Goal: Task Accomplishment & Management: Complete application form

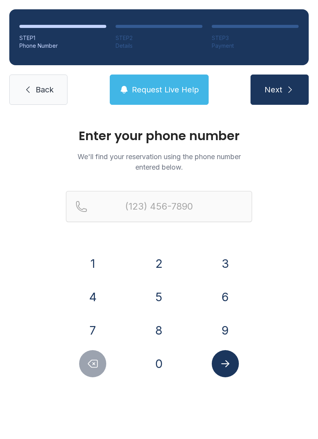
click at [157, 326] on button "8" at bounding box center [159, 330] width 27 height 27
type input "(8"
click at [92, 366] on icon "Delete number" at bounding box center [93, 364] width 12 height 12
click at [160, 294] on button "5" at bounding box center [159, 296] width 27 height 27
click at [92, 330] on button "7" at bounding box center [92, 330] width 27 height 27
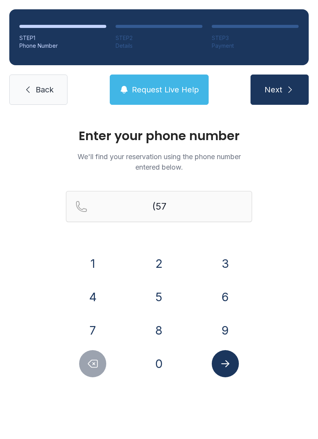
click at [92, 267] on button "1" at bounding box center [92, 263] width 27 height 27
click at [90, 296] on button "4" at bounding box center [92, 296] width 27 height 27
click at [93, 328] on button "7" at bounding box center [92, 330] width 27 height 27
click at [220, 295] on button "6" at bounding box center [225, 296] width 27 height 27
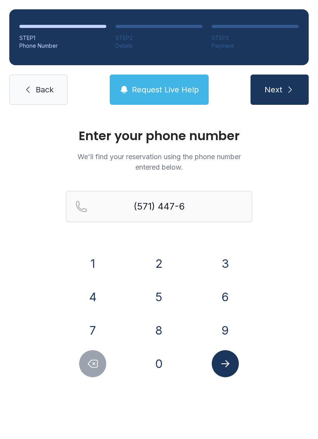
click at [219, 295] on button "6" at bounding box center [225, 296] width 27 height 27
click at [226, 329] on button "9" at bounding box center [225, 330] width 27 height 27
click at [219, 262] on button "3" at bounding box center [225, 263] width 27 height 27
type input "[PHONE_NUMBER]"
click at [284, 88] on button "Next" at bounding box center [280, 90] width 58 height 30
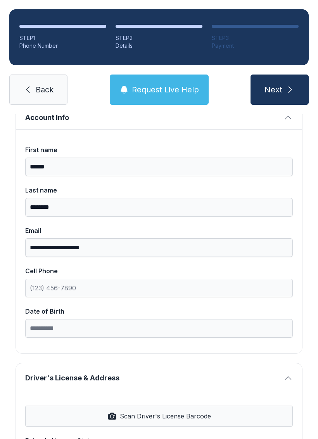
scroll to position [56, 0]
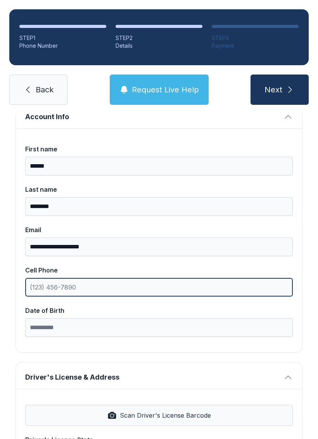
click at [44, 286] on input "Cell Phone" at bounding box center [159, 287] width 268 height 19
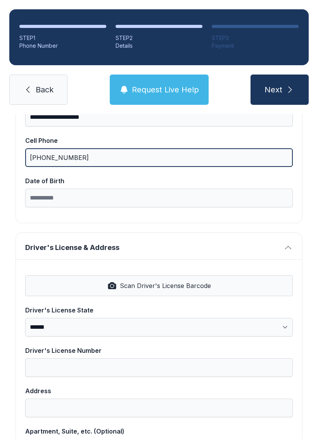
scroll to position [187, 0]
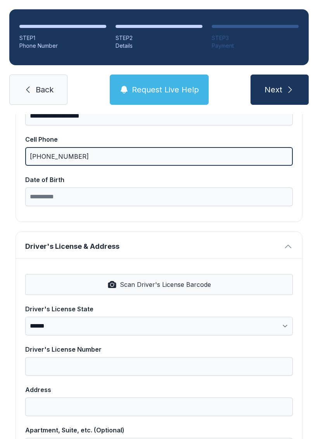
type input "[PHONE_NUMBER]"
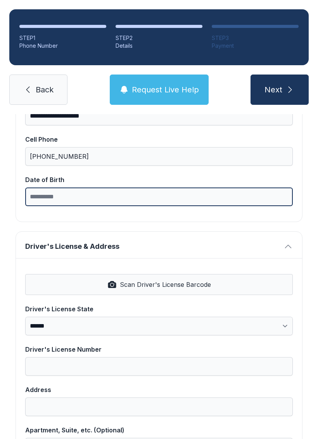
click at [81, 197] on input "Date of Birth" at bounding box center [159, 196] width 268 height 19
type input "**********"
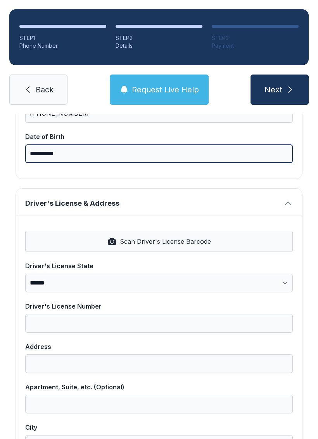
scroll to position [230, 0]
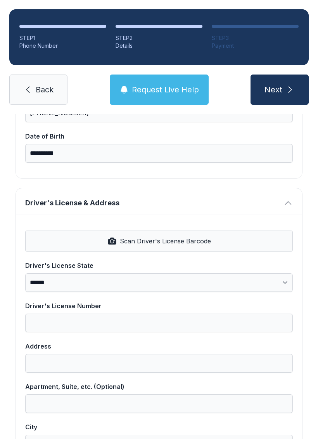
click at [39, 89] on span "Back" at bounding box center [45, 89] width 18 height 11
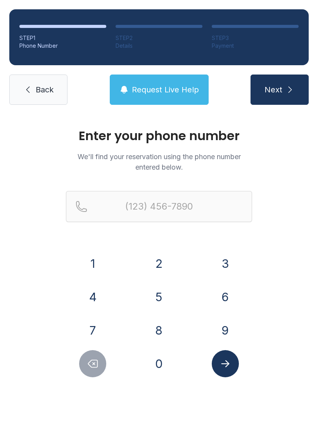
click at [43, 90] on span "Back" at bounding box center [45, 89] width 18 height 11
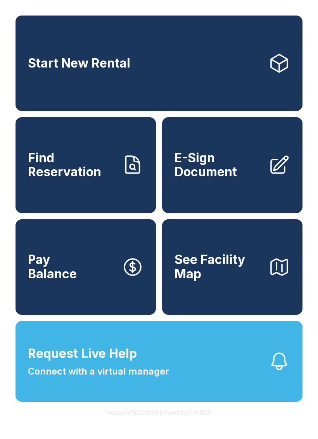
click at [208, 179] on span "E-Sign Document" at bounding box center [219, 165] width 88 height 28
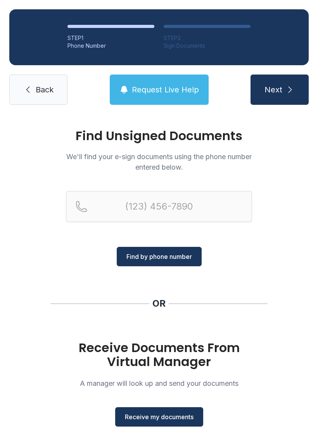
click at [187, 408] on button "Receive my documents" at bounding box center [159, 416] width 88 height 19
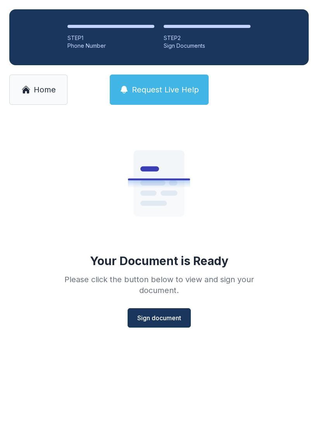
click at [165, 318] on span "Sign document" at bounding box center [159, 317] width 44 height 9
click at [161, 319] on span "Sign document" at bounding box center [159, 317] width 44 height 9
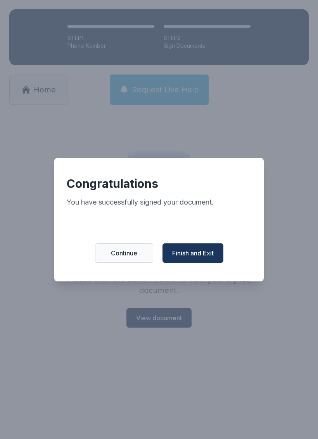
click at [209, 253] on span "Finish and Exit" at bounding box center [193, 252] width 42 height 9
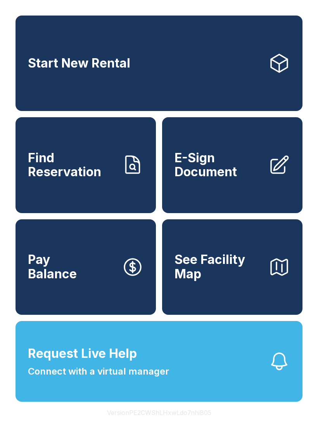
click at [219, 179] on span "E-Sign Document" at bounding box center [219, 165] width 88 height 28
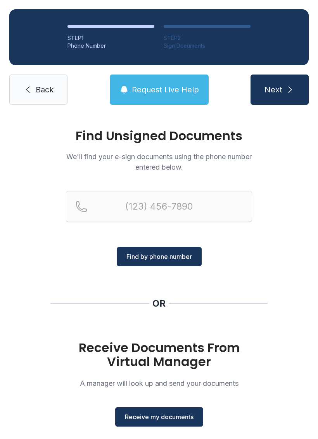
click at [185, 422] on button "Receive my documents" at bounding box center [159, 416] width 88 height 19
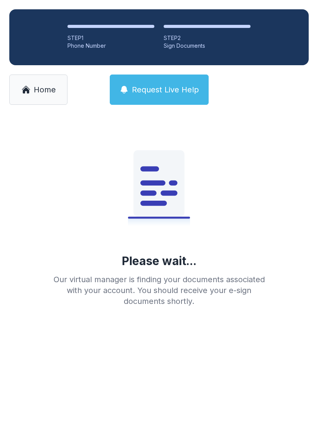
click at [37, 86] on span "Home" at bounding box center [45, 89] width 22 height 11
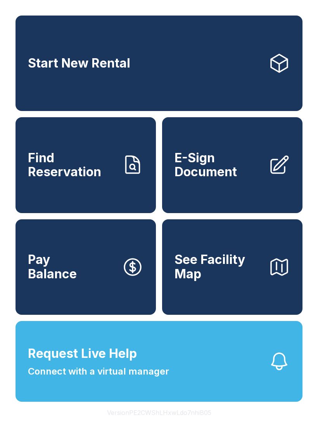
click at [209, 166] on span "E-Sign Document" at bounding box center [219, 165] width 88 height 28
